Goal: Find specific page/section: Find specific page/section

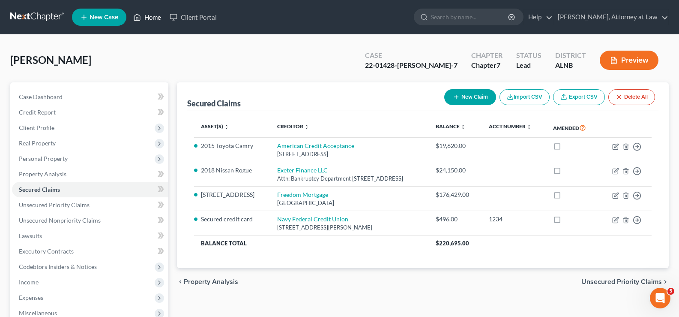
click at [155, 20] on link "Home" at bounding box center [147, 16] width 36 height 15
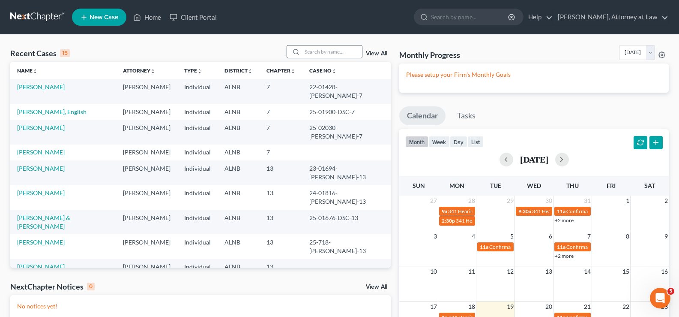
click at [310, 58] on div at bounding box center [325, 51] width 76 height 13
click at [308, 54] on input "search" at bounding box center [332, 51] width 60 height 12
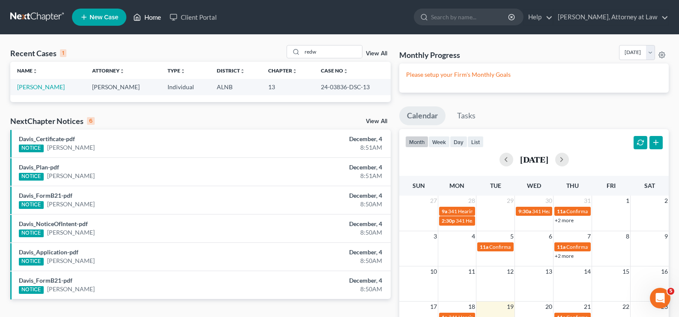
click at [150, 18] on link "Home" at bounding box center [147, 16] width 36 height 15
click at [150, 15] on link "Home" at bounding box center [147, 16] width 36 height 15
drag, startPoint x: 329, startPoint y: 54, endPoint x: 293, endPoint y: 49, distance: 36.4
click at [294, 52] on div "redw" at bounding box center [325, 51] width 76 height 13
type input "[PERSON_NAME]"
